Goal: Check status

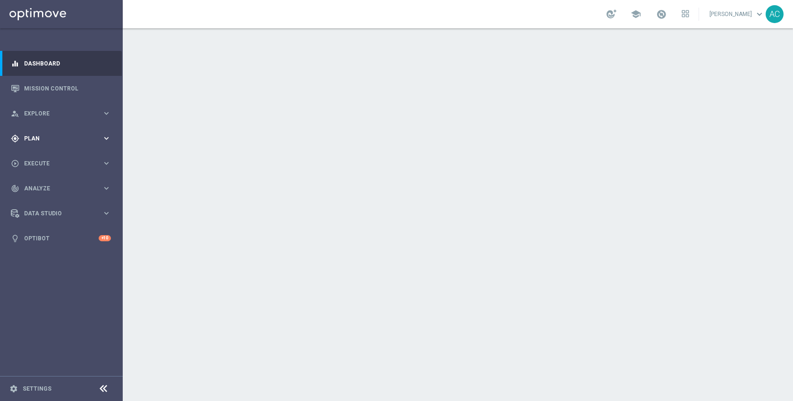
click at [47, 143] on div "gps_fixed Plan keyboard_arrow_right" at bounding box center [61, 138] width 122 height 25
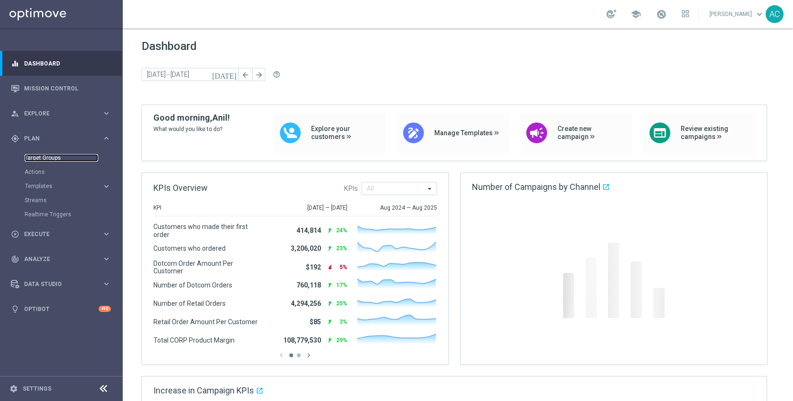
click at [54, 159] on link "Target Groups" at bounding box center [62, 158] width 74 height 8
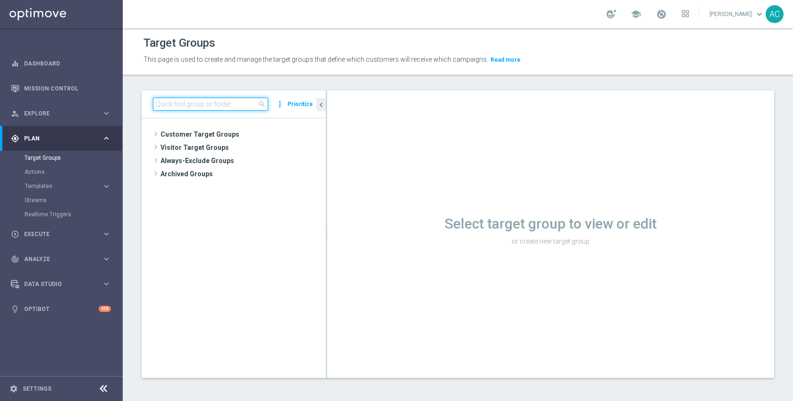
click at [230, 105] on input at bounding box center [210, 104] width 115 height 13
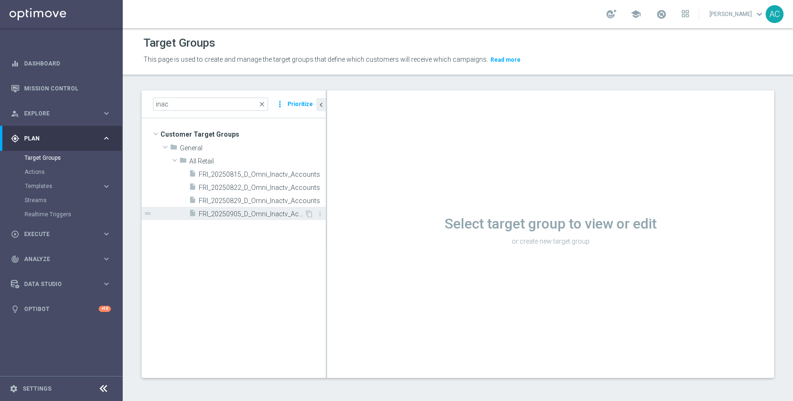
click at [247, 211] on span "FRI_20250905_D_Omni_Inactv_Accounts" at bounding box center [252, 214] width 106 height 8
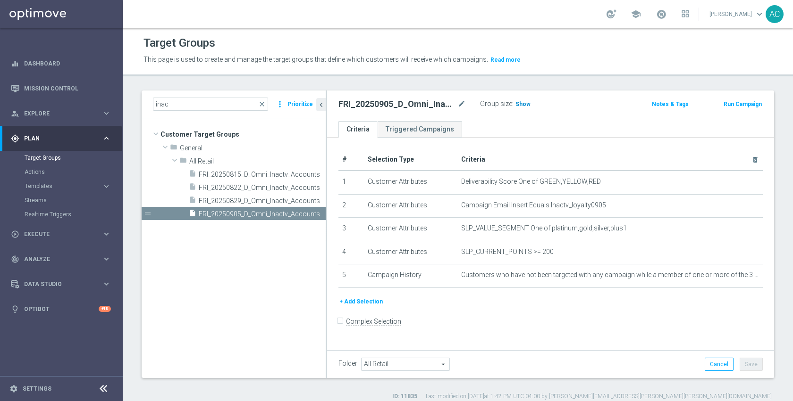
click at [518, 109] on h3 "Show" at bounding box center [522, 104] width 17 height 10
click at [666, 16] on span at bounding box center [661, 14] width 10 height 10
click at [491, 17] on div "school Last available data: [DATE] Batch process in progress check_circle Data …" at bounding box center [458, 14] width 670 height 28
click at [199, 107] on input "inac" at bounding box center [210, 104] width 115 height 13
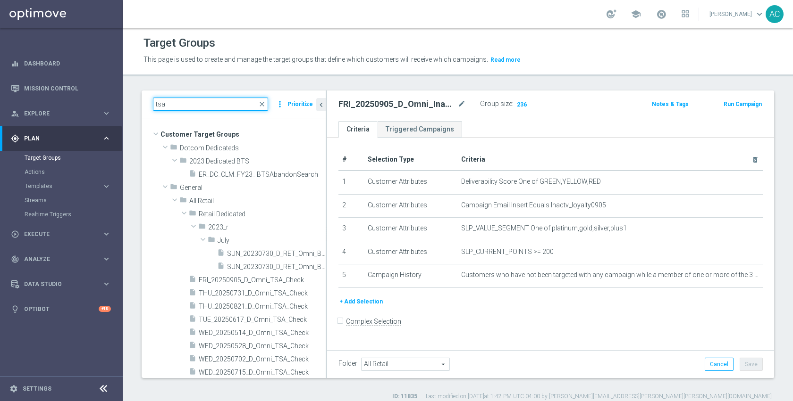
click at [197, 105] on input "tsa" at bounding box center [210, 104] width 115 height 13
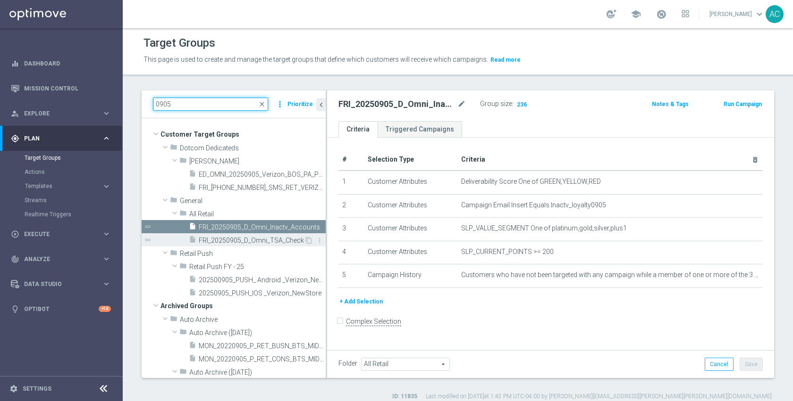
type input "0905"
click at [241, 238] on span "FRI_20250905_D_Omni_TSA_Check" at bounding box center [251, 241] width 105 height 8
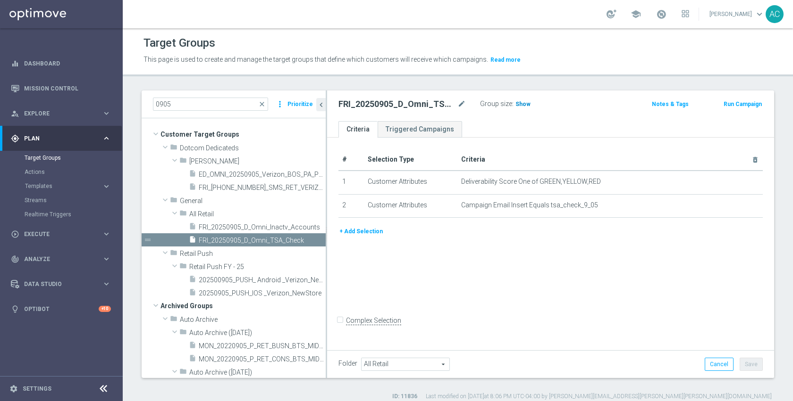
click at [523, 109] on h3 "Show" at bounding box center [522, 104] width 17 height 10
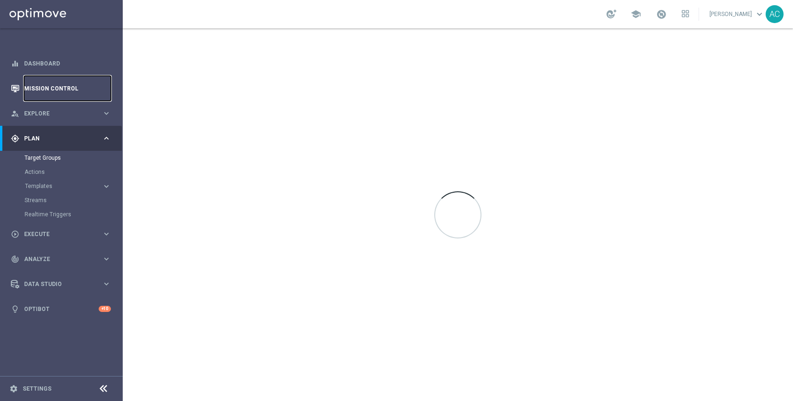
click at [67, 87] on link "Mission Control" at bounding box center [67, 88] width 87 height 25
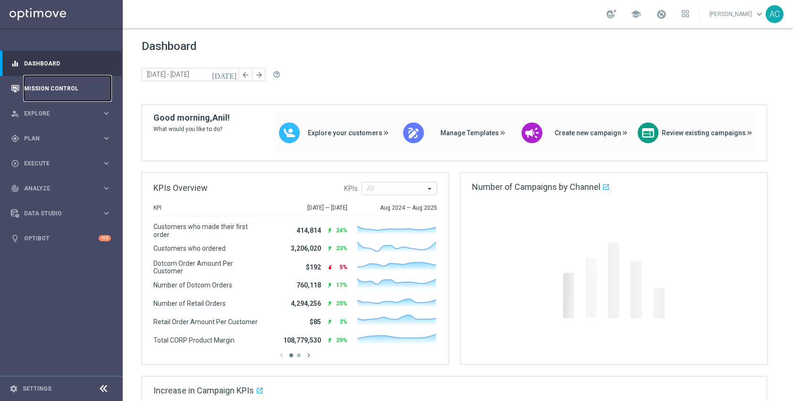
click at [79, 92] on link "Mission Control" at bounding box center [67, 88] width 87 height 25
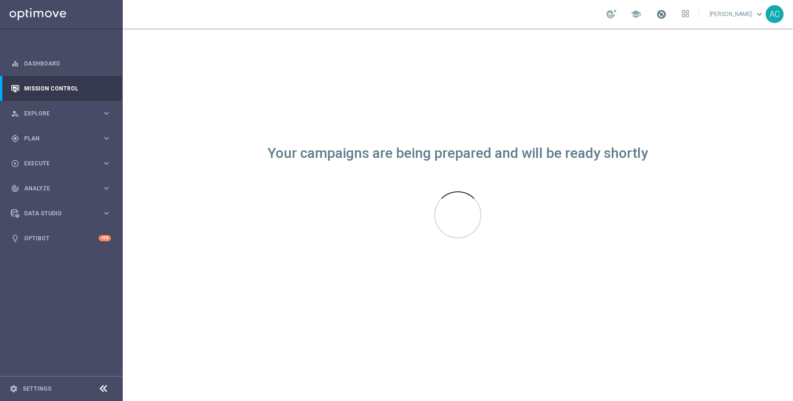
click at [666, 12] on span at bounding box center [661, 14] width 10 height 10
click at [550, 15] on div "school Last available data: [DATE] Batch process in progress check_circle Data …" at bounding box center [458, 14] width 670 height 28
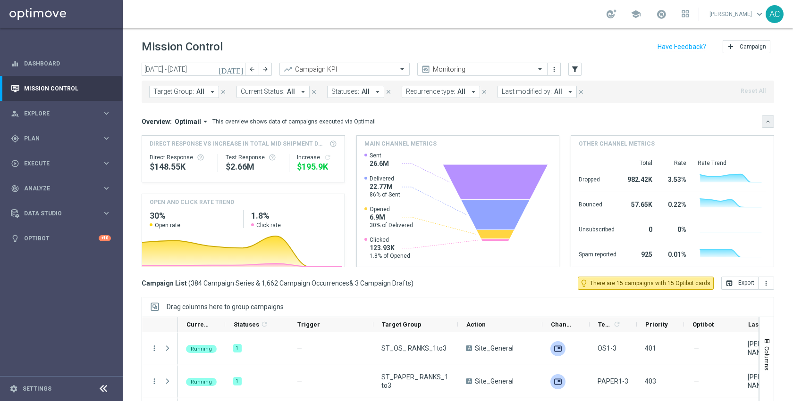
click at [764, 120] on icon "keyboard_arrow_down" at bounding box center [767, 121] width 7 height 7
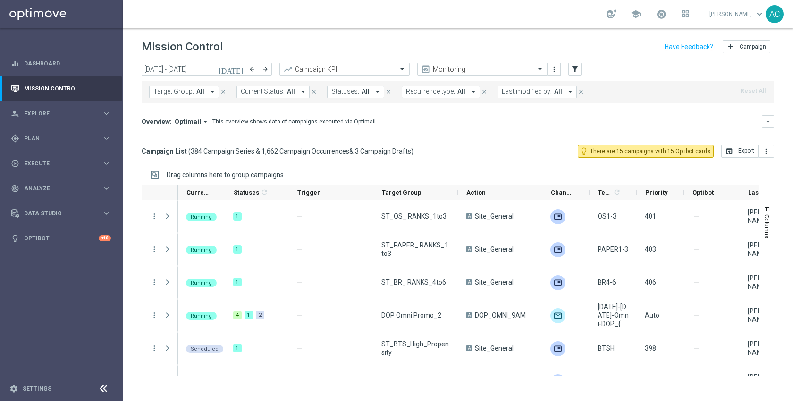
click at [239, 67] on icon "[DATE]" at bounding box center [230, 69] width 25 height 8
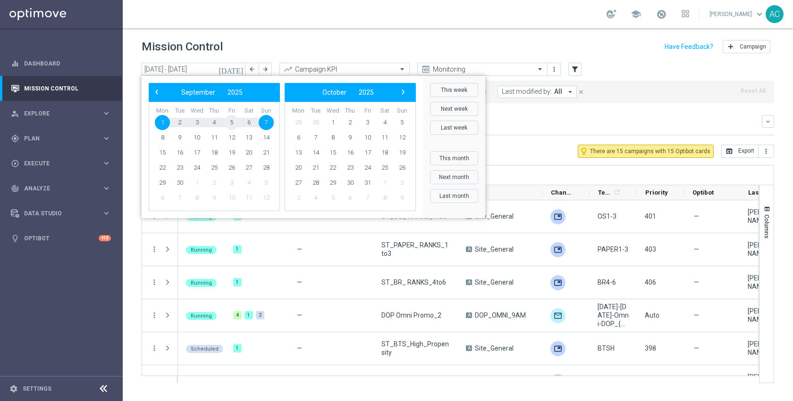
click at [236, 123] on span "5" at bounding box center [231, 122] width 15 height 15
click at [235, 123] on span "5" at bounding box center [231, 122] width 15 height 15
type input "[DATE] - [DATE]"
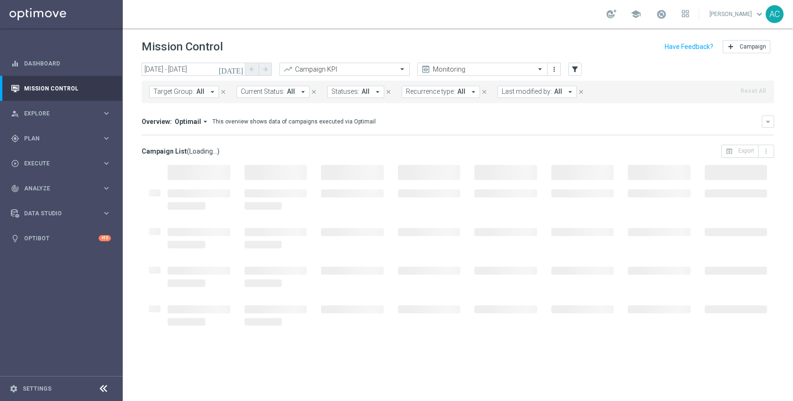
click at [178, 93] on span "Target Group:" at bounding box center [173, 92] width 41 height 8
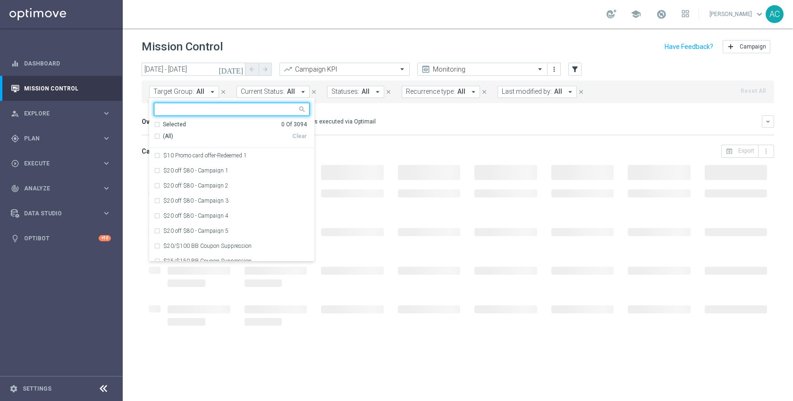
click at [201, 107] on input "text" at bounding box center [228, 110] width 138 height 8
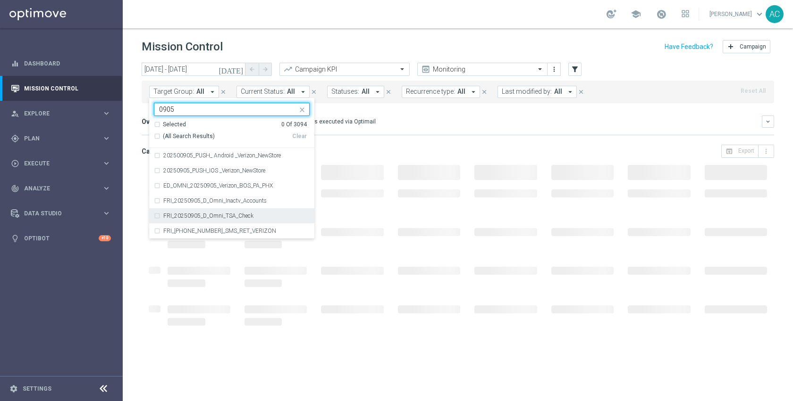
click at [240, 216] on label "FRI_20250905_D_Omni_TSA_Check" at bounding box center [208, 216] width 90 height 6
type input "0905"
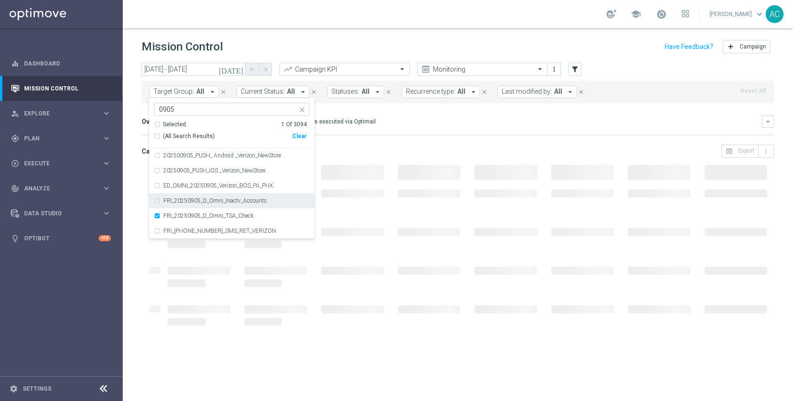
click at [238, 203] on label "FRI_20250905_D_Omni_Inactv_Accounts" at bounding box center [214, 201] width 103 height 6
click at [412, 116] on div "Overview: Optimail arrow_drop_down This overview shows data of campaigns execut…" at bounding box center [458, 122] width 632 height 12
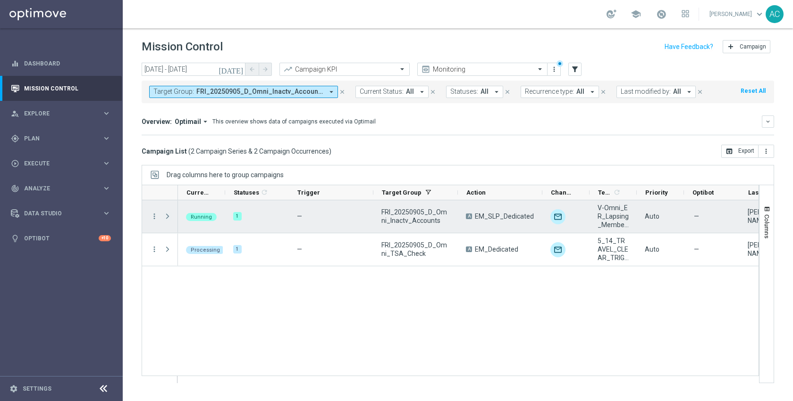
click at [168, 217] on span "Press SPACE to select this row." at bounding box center [167, 217] width 8 height 8
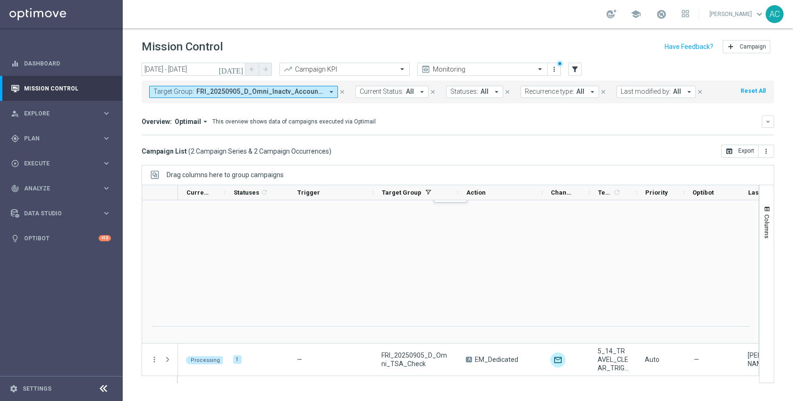
scroll to position [70, 0]
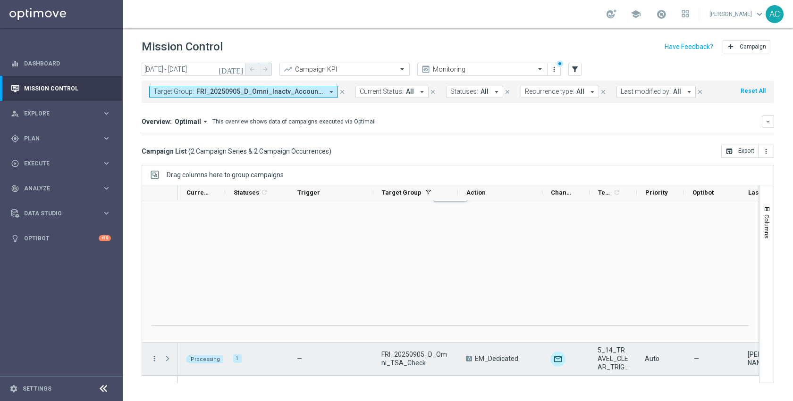
click at [167, 357] on span "Press SPACE to select this row." at bounding box center [167, 359] width 8 height 8
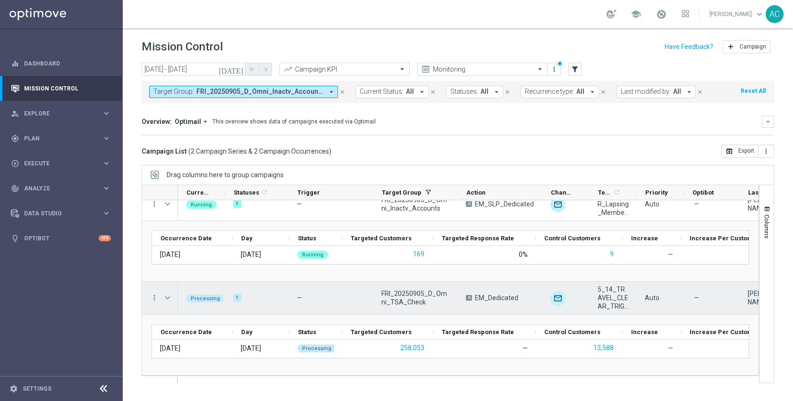
scroll to position [12, 0]
click at [156, 300] on icon "more_vert" at bounding box center [154, 298] width 8 height 8
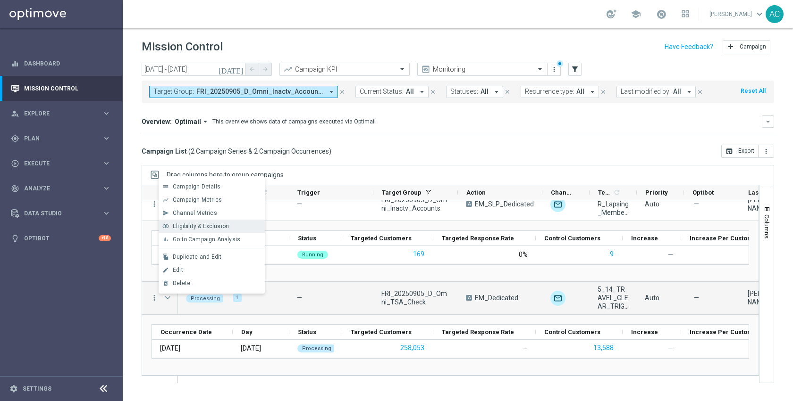
click at [202, 226] on span "Eligibility & Exclusion" at bounding box center [201, 226] width 56 height 7
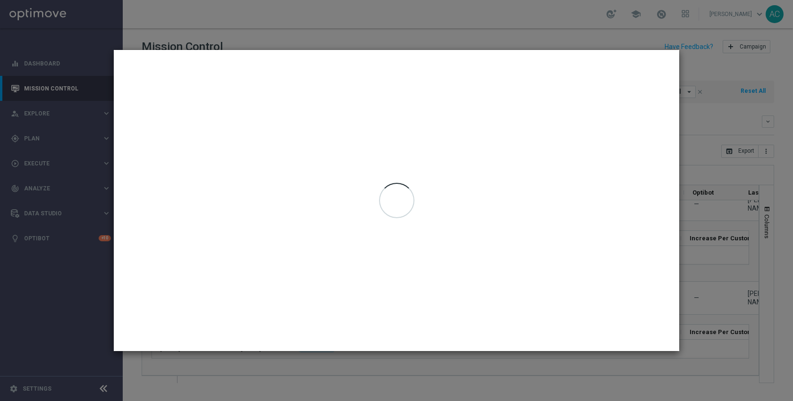
type input "[DATE] - [DATE]"
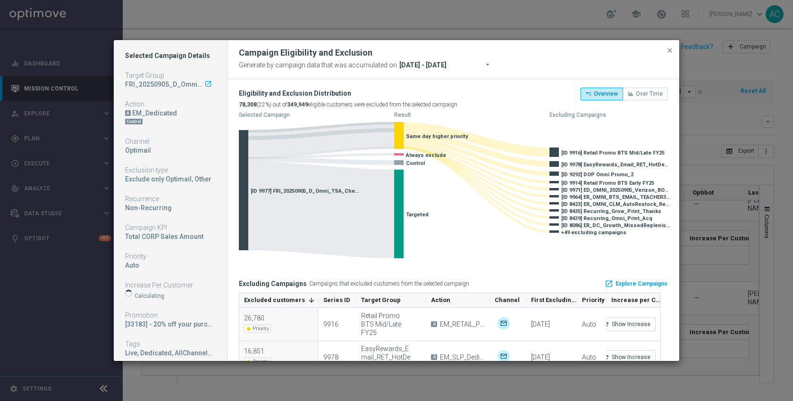
click at [710, 58] on modal-container "Selected Campaign Details Target Group FRI_20250905_D_Omni_TSA_Check launch Act…" at bounding box center [396, 200] width 793 height 401
click at [666, 50] on span "close" at bounding box center [670, 51] width 8 height 8
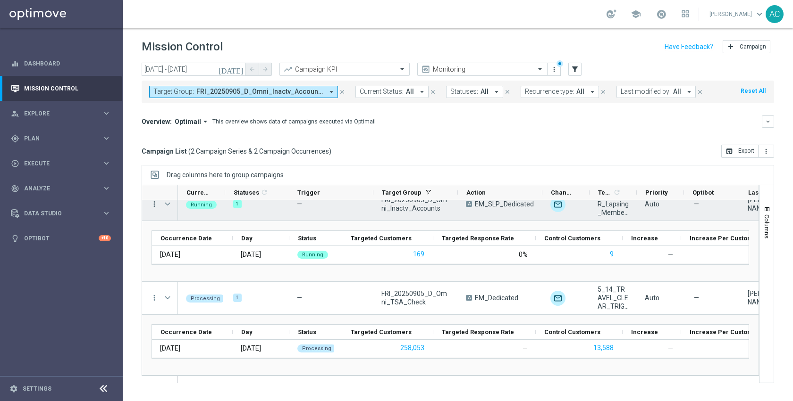
click at [154, 204] on icon "more_vert" at bounding box center [154, 204] width 8 height 8
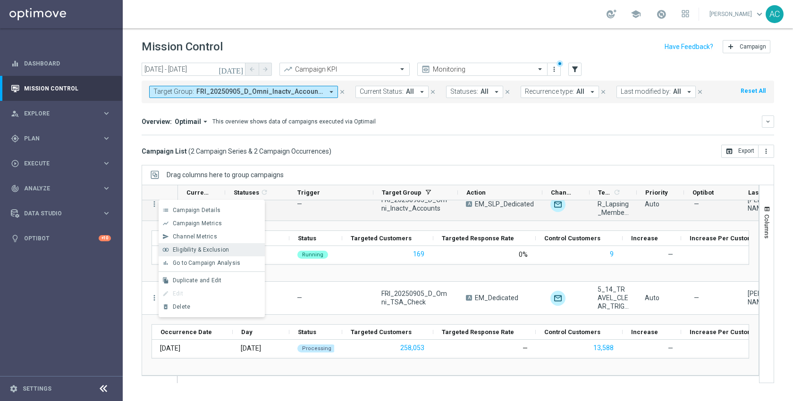
click at [193, 250] on span "Eligibility & Exclusion" at bounding box center [201, 250] width 56 height 7
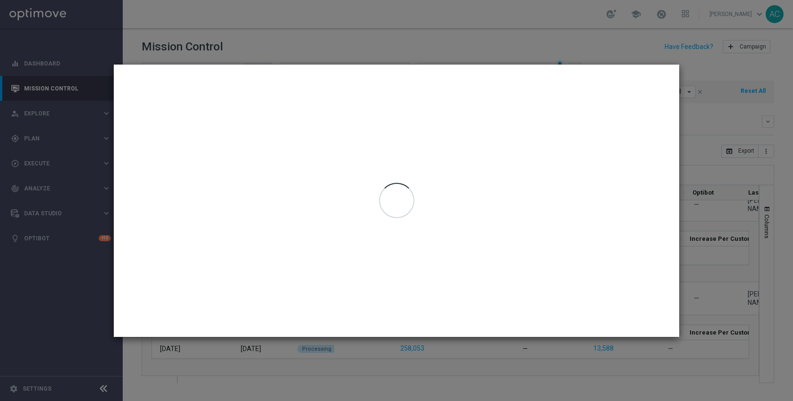
type input "[DATE] - [DATE]"
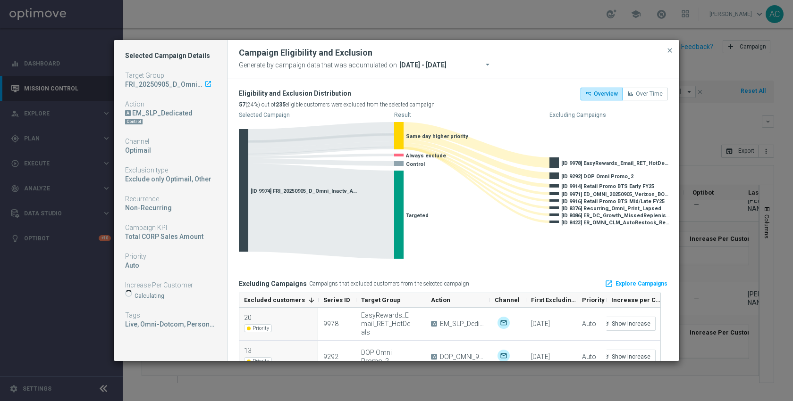
click at [722, 84] on modal-container "Selected Campaign Details Target Group FRI_20250905_D_Omni_Inactv_Accounts laun…" at bounding box center [396, 200] width 793 height 401
click at [670, 51] on span "close" at bounding box center [670, 51] width 8 height 8
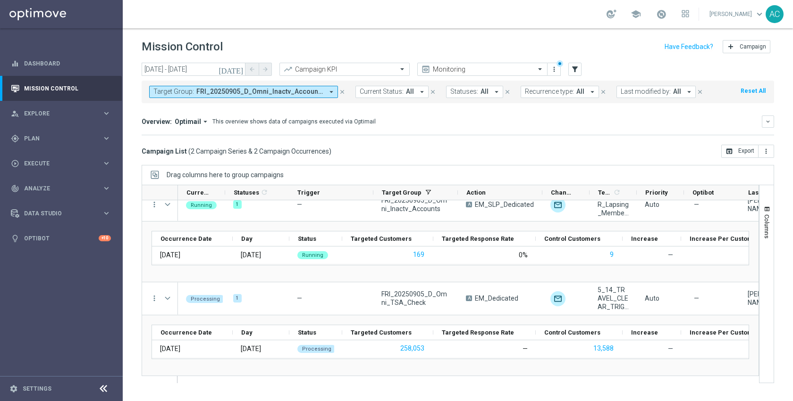
click at [341, 28] on div "school [PERSON_NAME] keyboard_arrow_down AC" at bounding box center [458, 14] width 670 height 28
